Goal: Navigation & Orientation: Find specific page/section

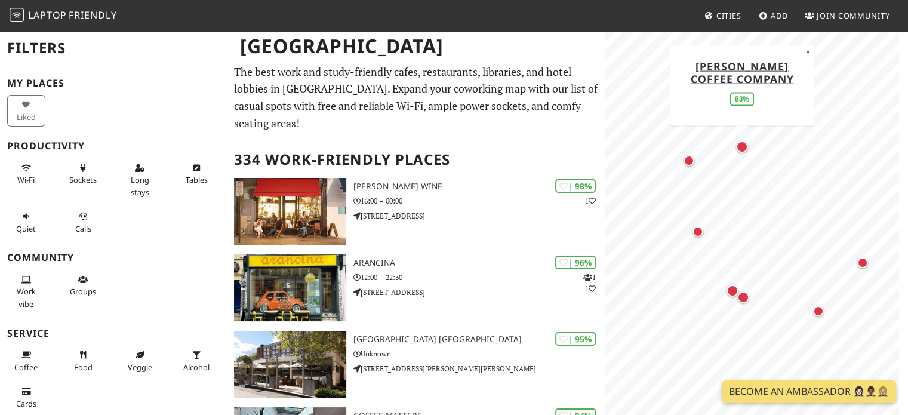
click at [744, 143] on div "Map marker" at bounding box center [742, 147] width 12 height 12
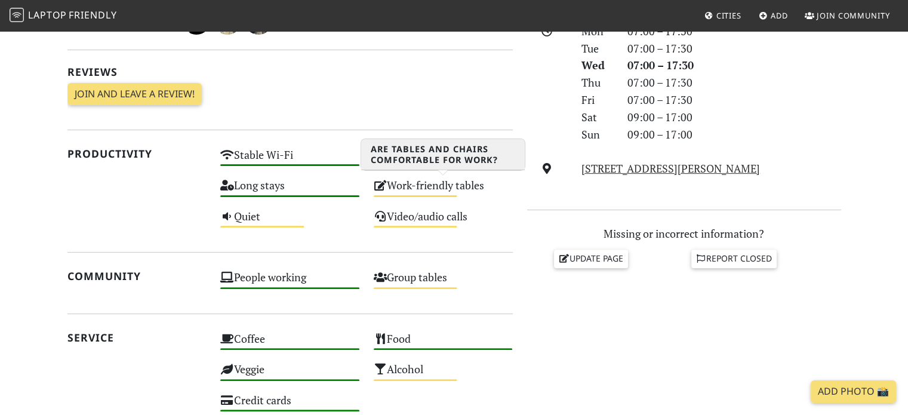
scroll to position [358, 0]
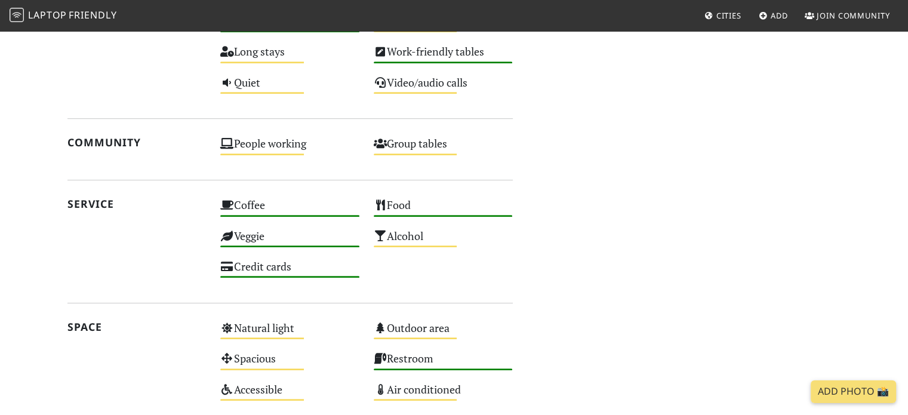
scroll to position [482, 0]
